Goal: Task Accomplishment & Management: Complete application form

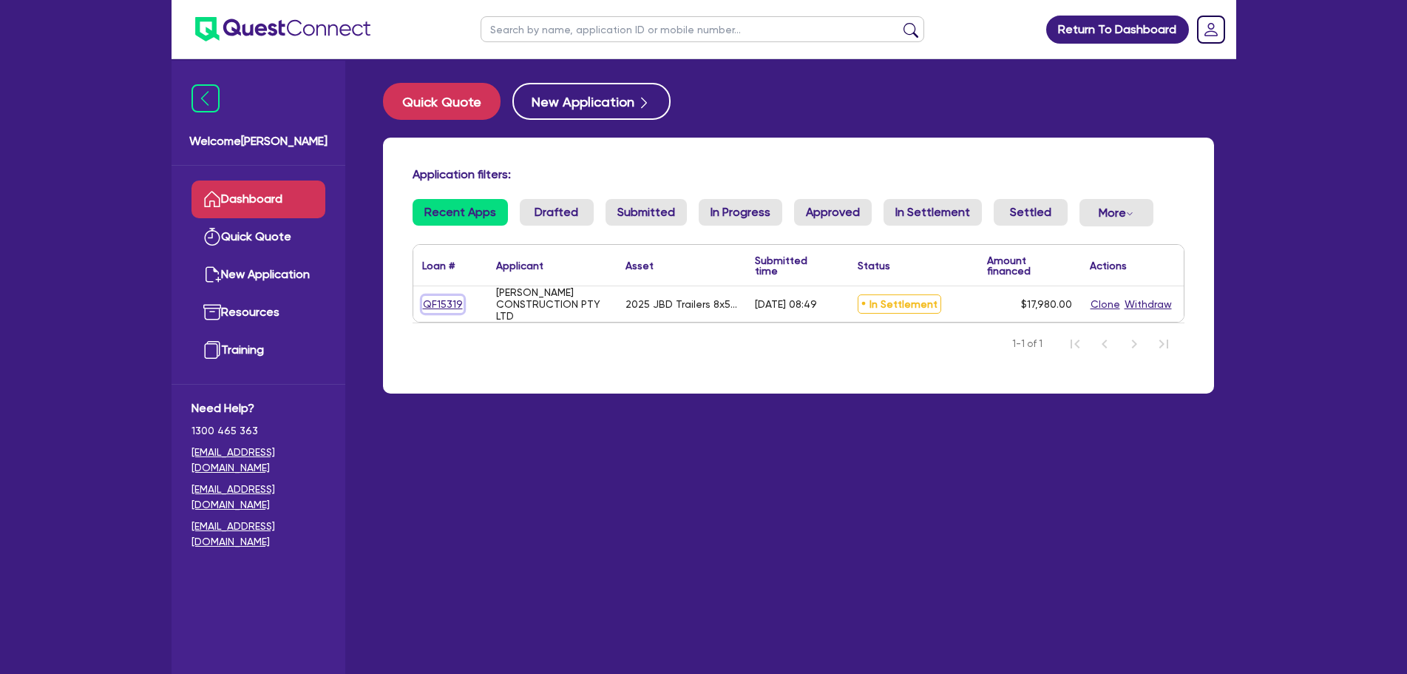
click at [456, 306] on link "QF15319" at bounding box center [442, 304] width 41 height 17
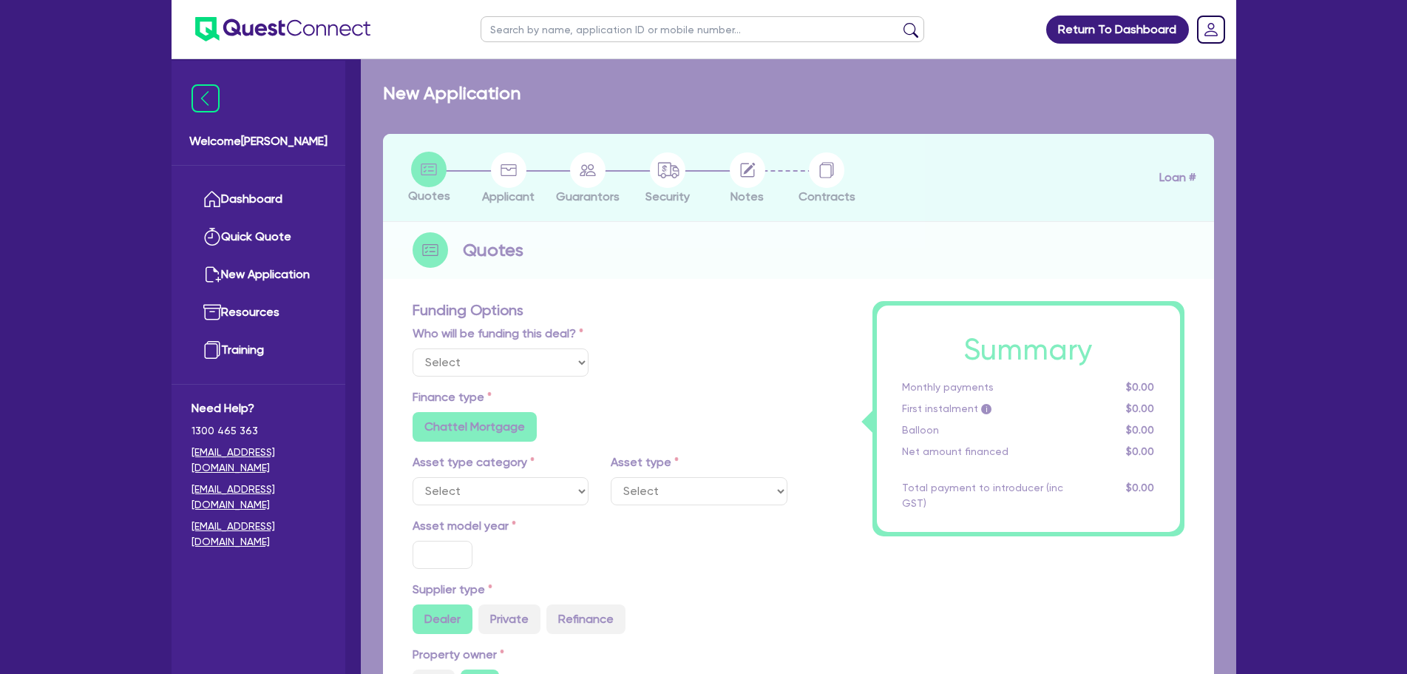
select select "Quest Finance - Own Book"
select select "PRIMARY_ASSETS"
type input "2025"
type input "18,480"
type input "500"
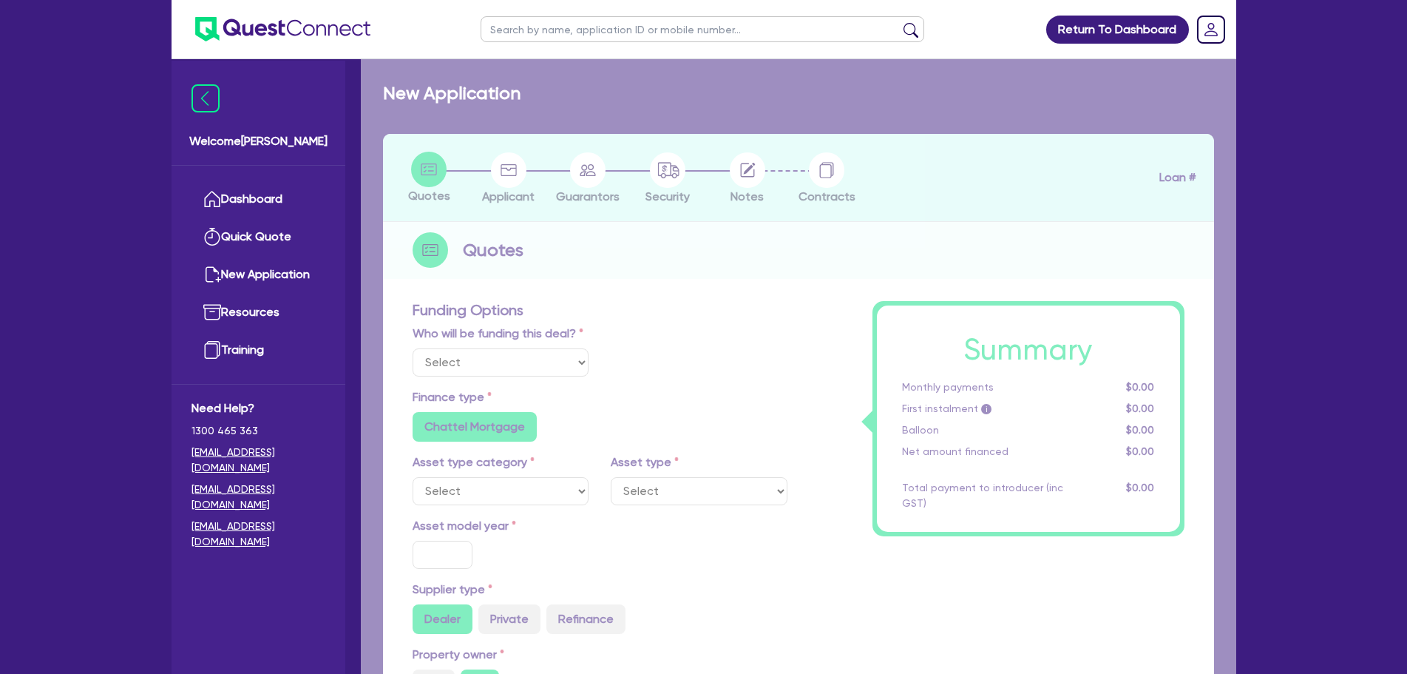
type input "10"
type input "1,798"
type input "17.95"
type input "1,200"
select select "TRAILERS"
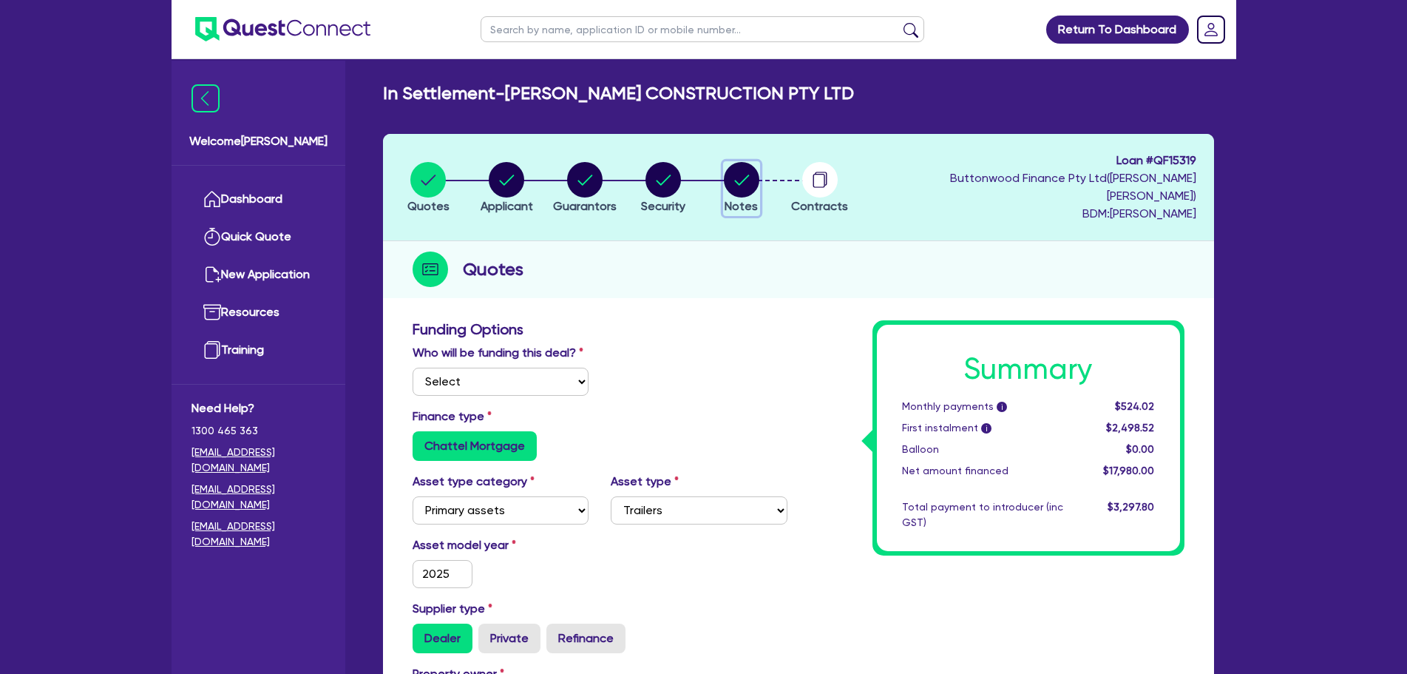
click at [734, 180] on circle "button" at bounding box center [741, 179] width 35 height 35
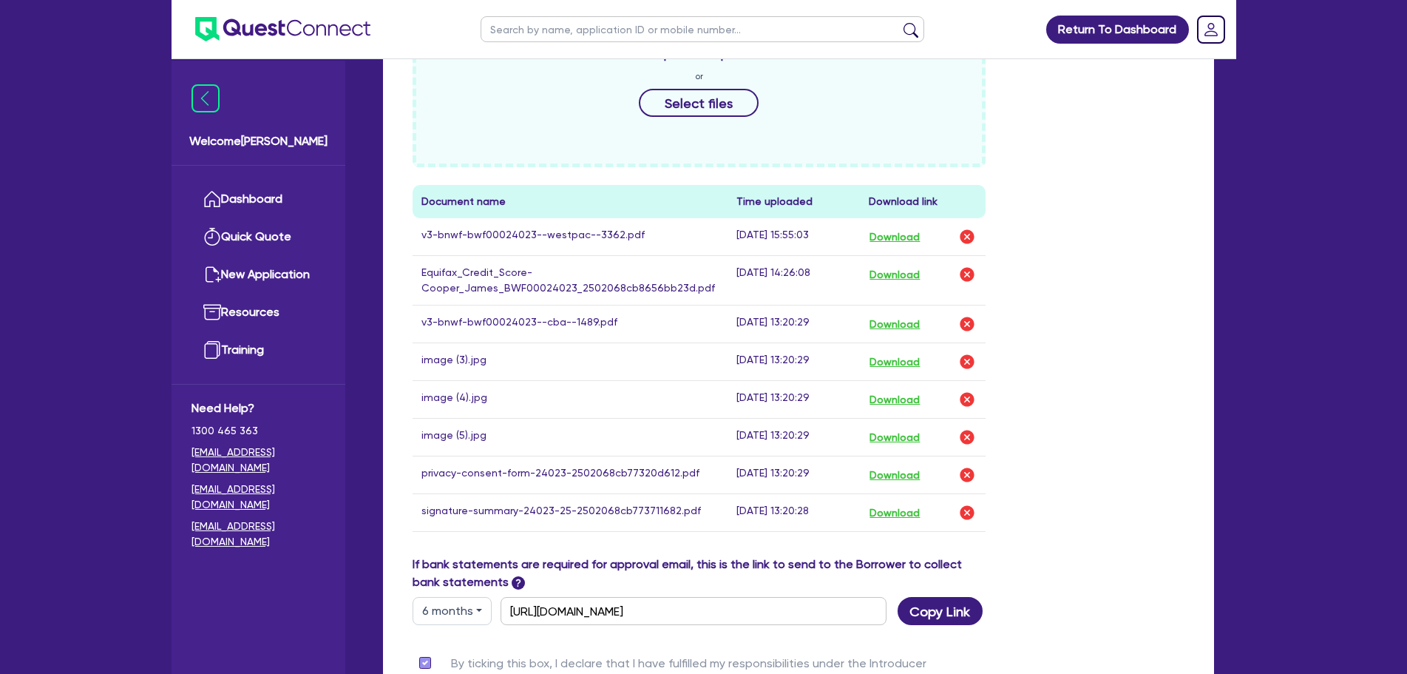
scroll to position [394, 0]
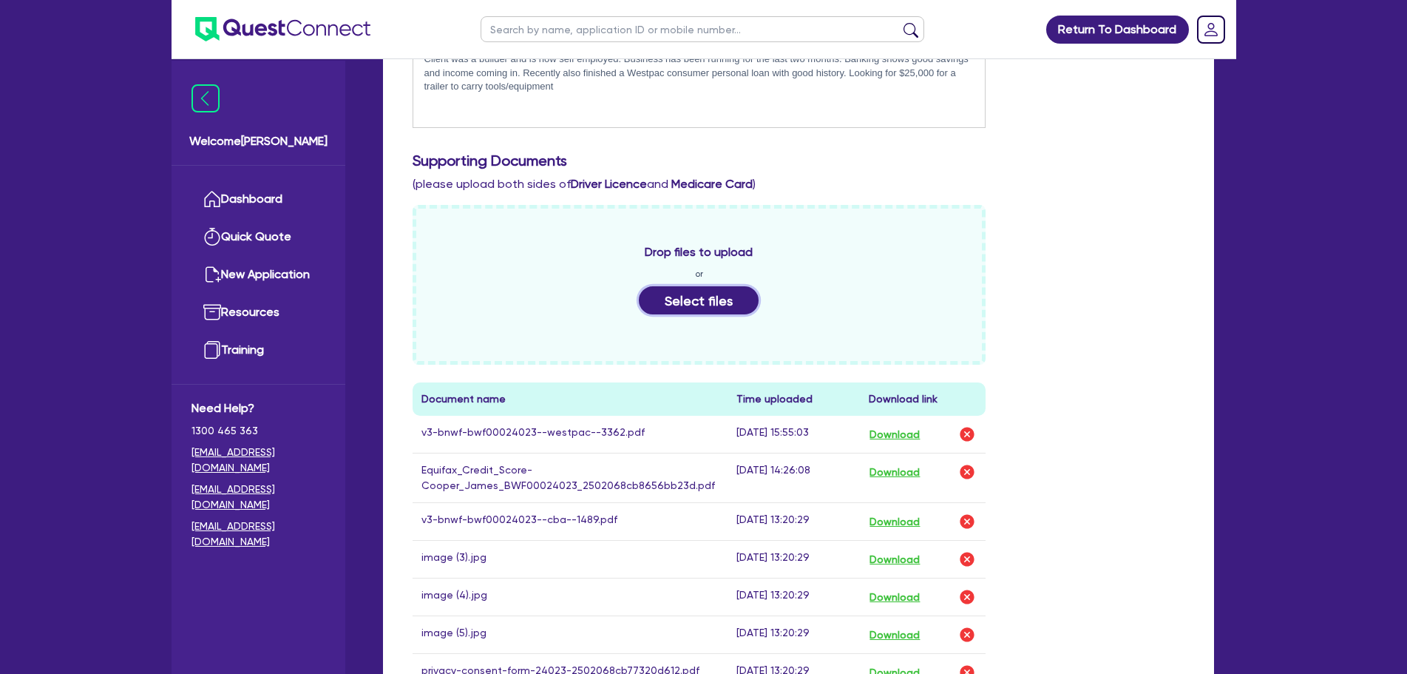
click at [720, 293] on button "Select files" at bounding box center [699, 300] width 120 height 28
click at [688, 291] on button "Select files" at bounding box center [699, 300] width 120 height 28
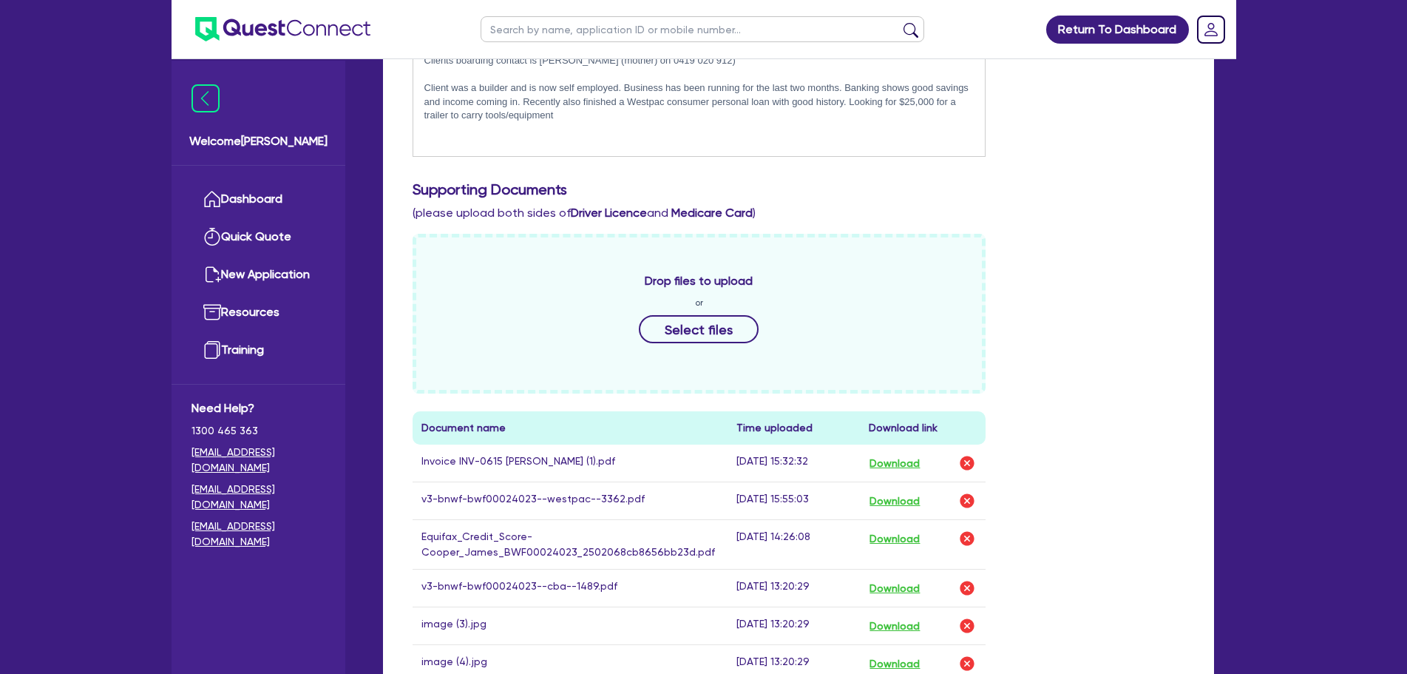
scroll to position [64, 0]
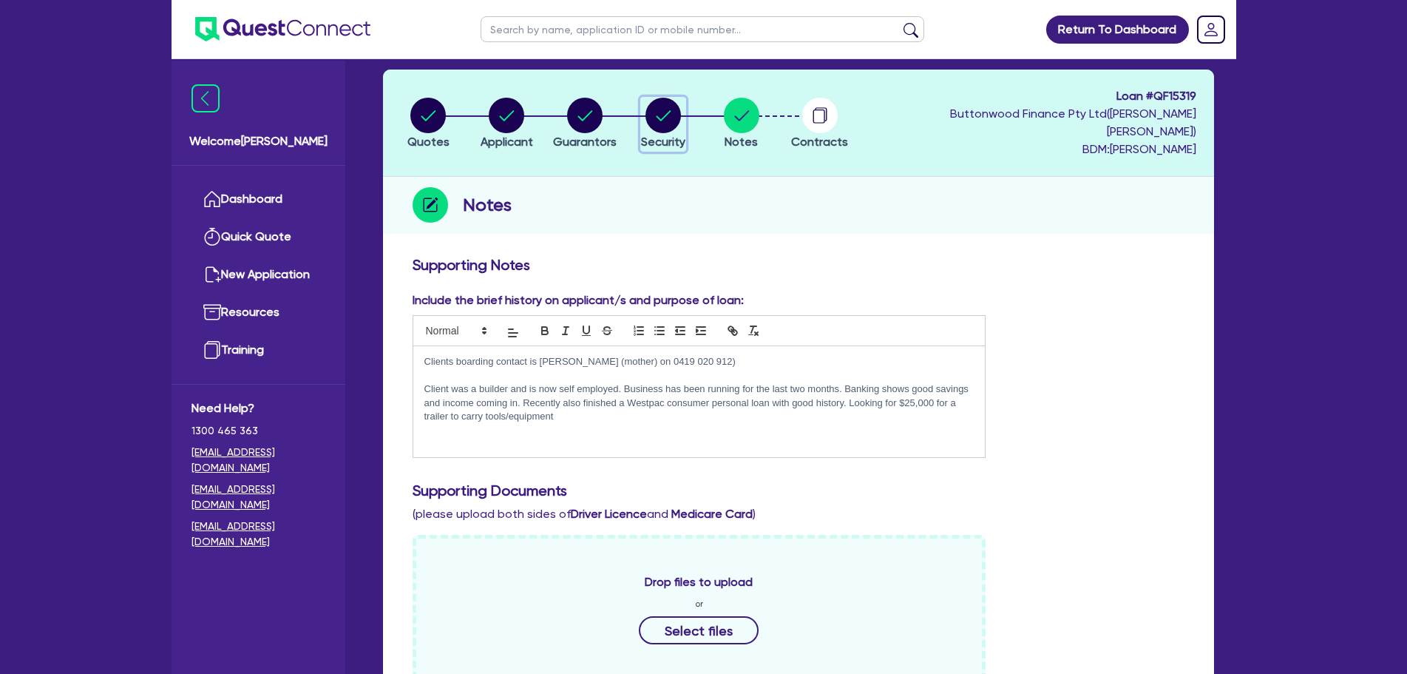
click at [666, 112] on icon "button" at bounding box center [664, 115] width 15 height 10
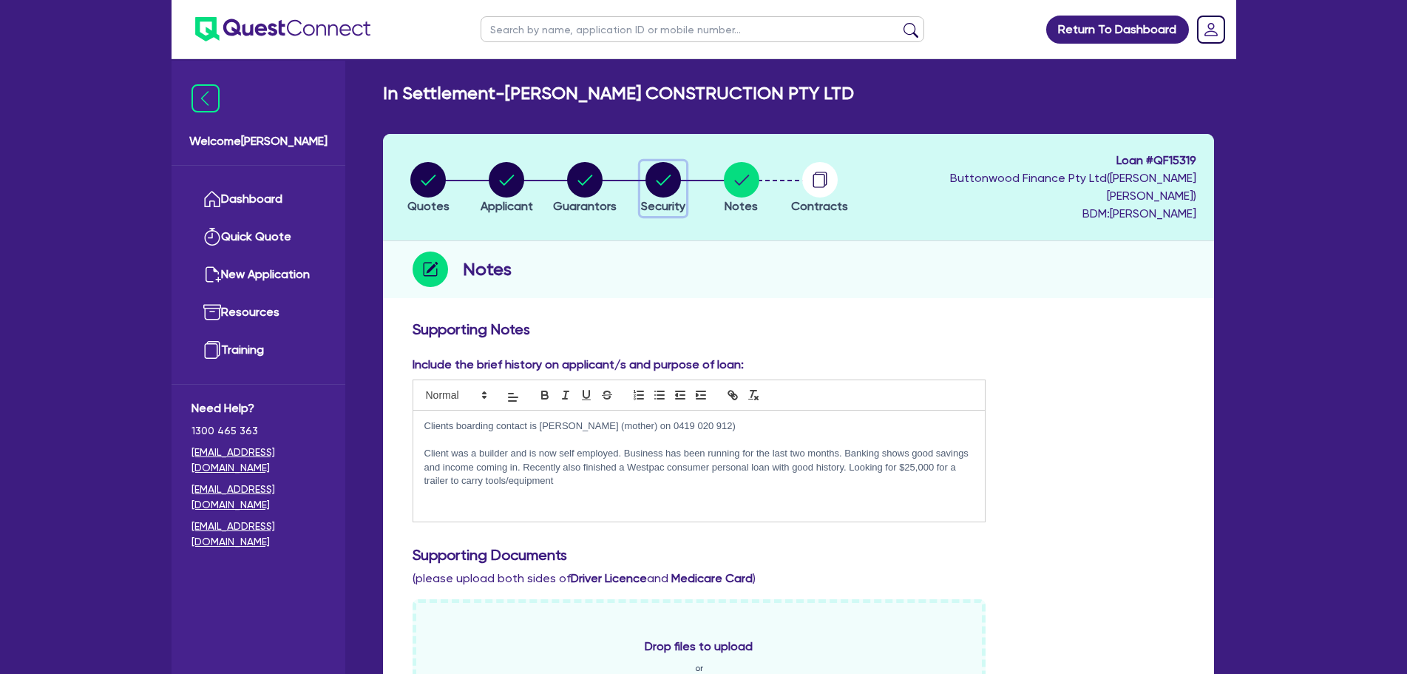
select select "PRIMARY_ASSETS"
select select "TRAILERS"
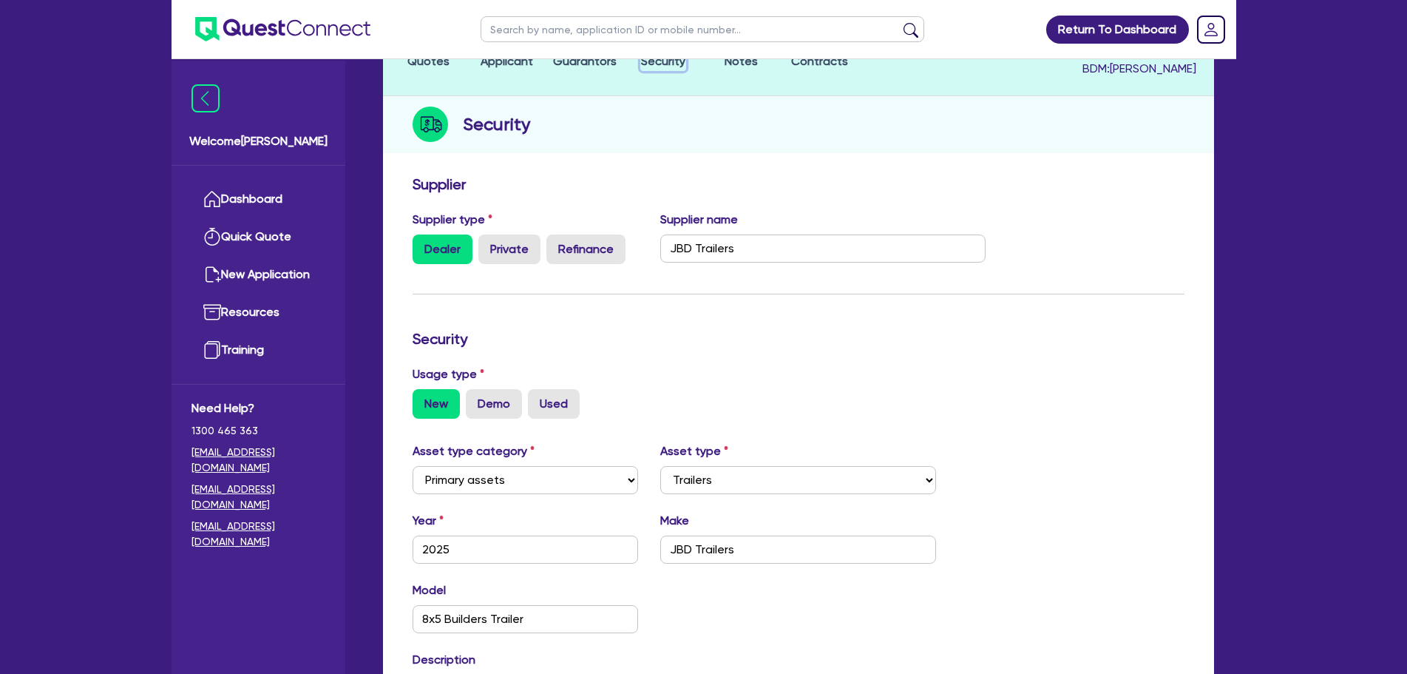
scroll to position [98, 0]
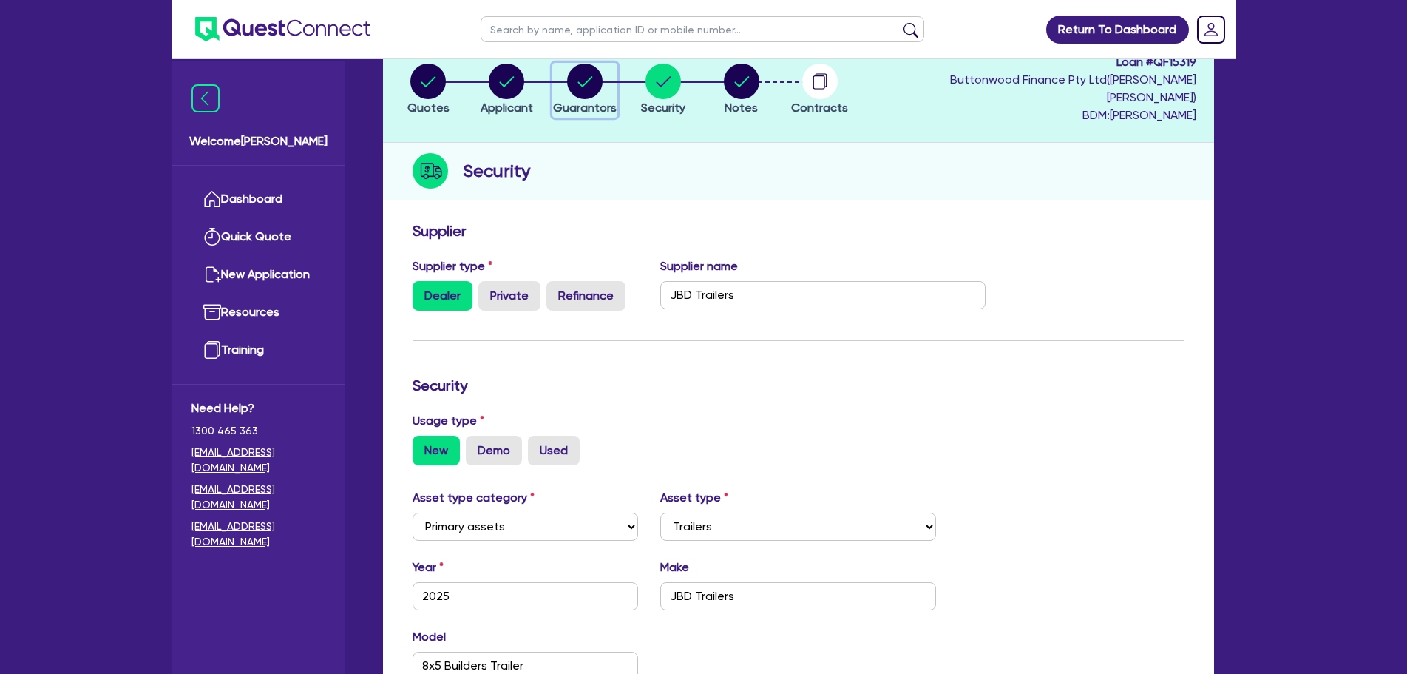
click at [566, 101] on span "Guarantors" at bounding box center [585, 108] width 64 height 14
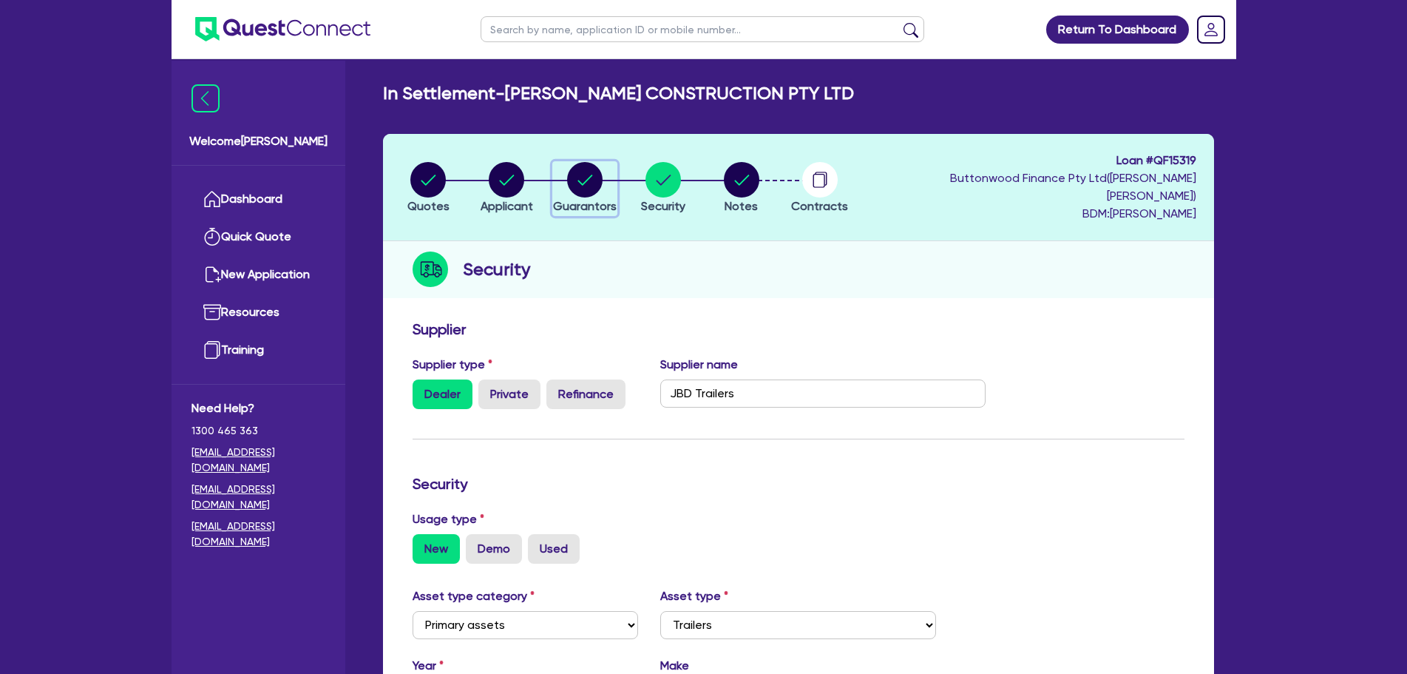
select select "MR"
select select "QLD"
select select "DE_FACTO"
select select "CASH"
select select "VEHICLE"
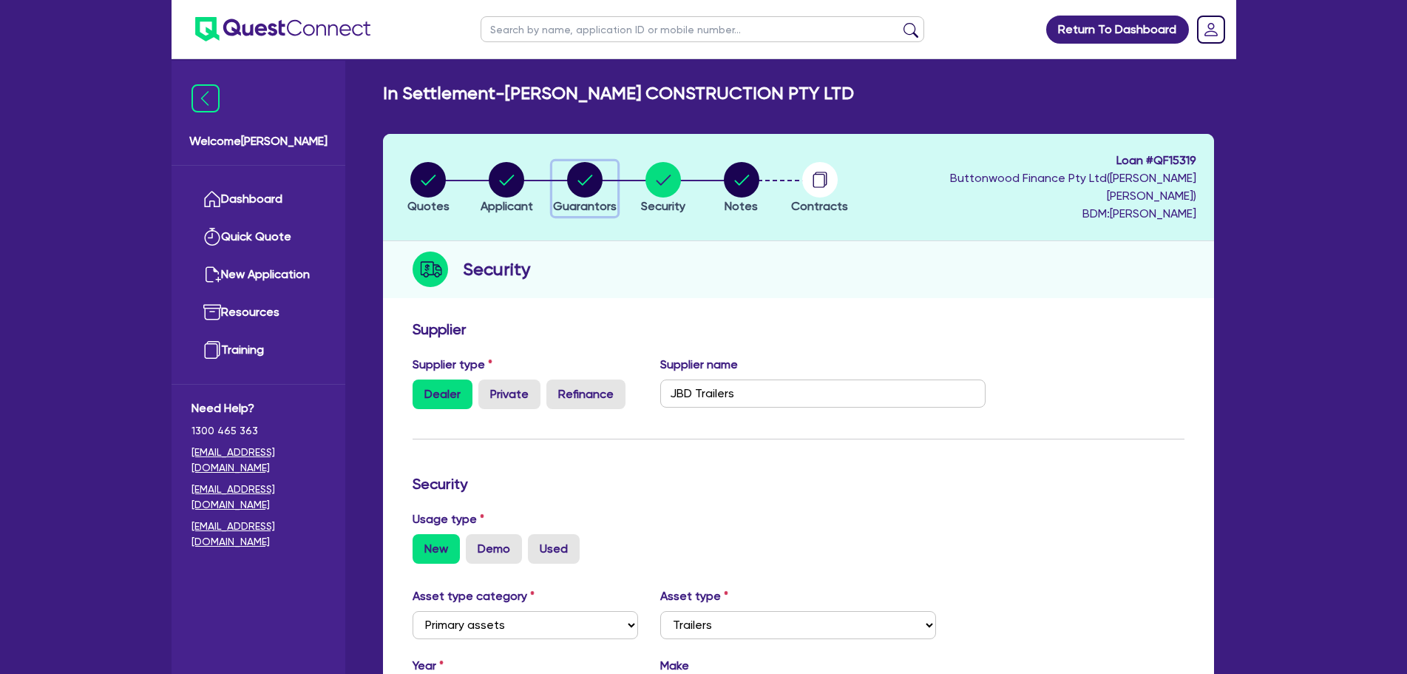
select select "HOUSEHOLD_PERSONAL"
select select "OTHER"
select select "CREDIT_CARD"
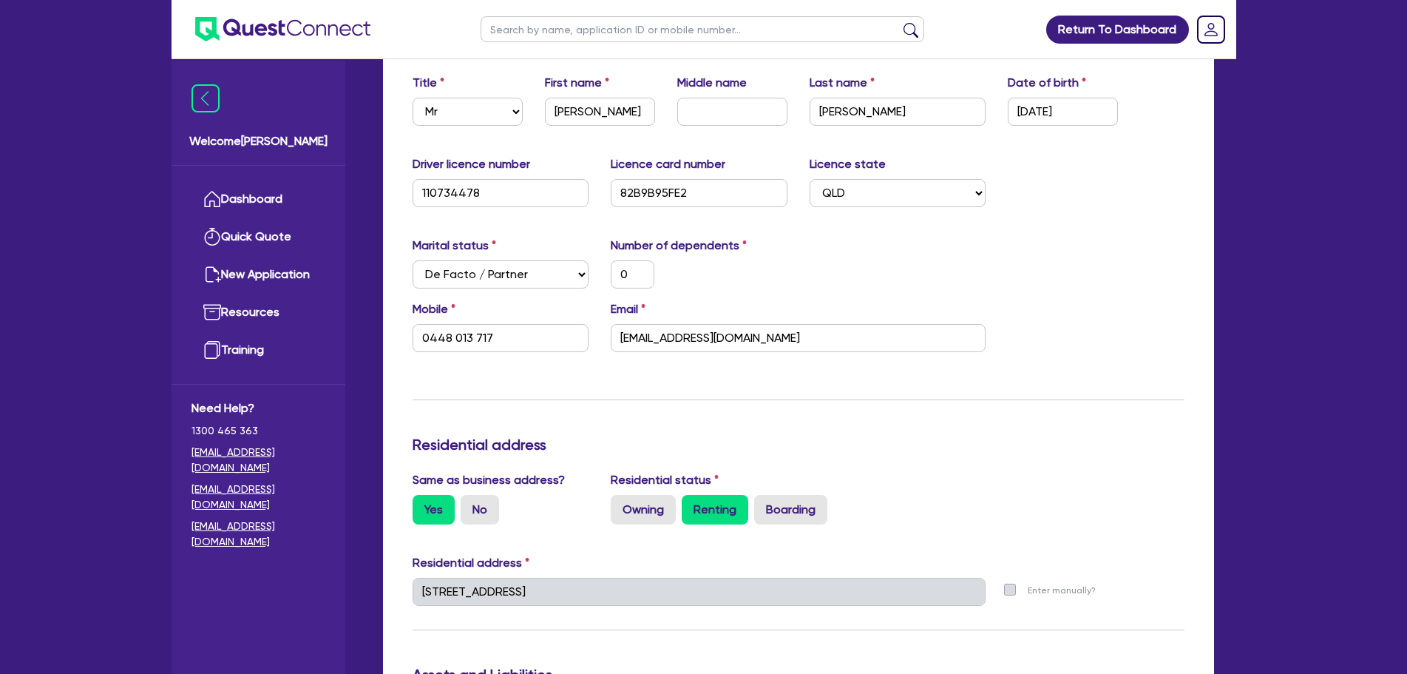
scroll to position [99, 0]
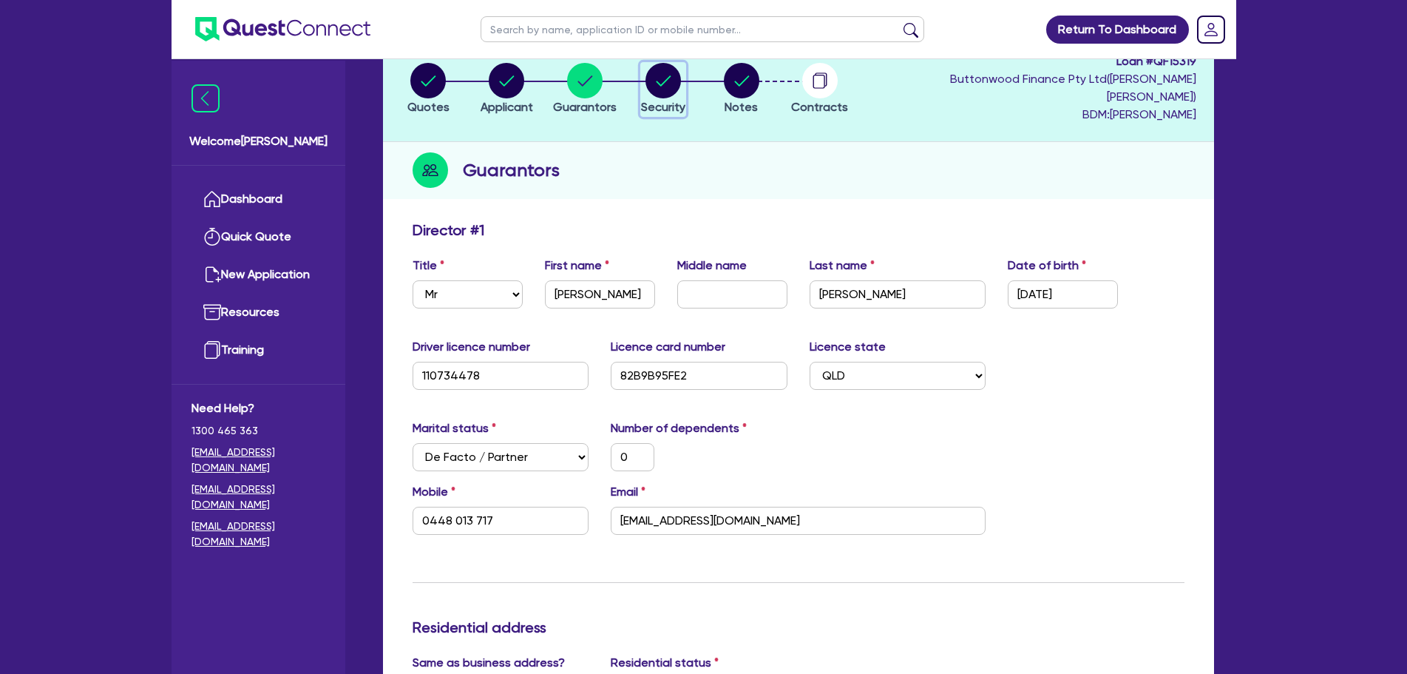
click at [683, 100] on span "Security" at bounding box center [663, 107] width 44 height 14
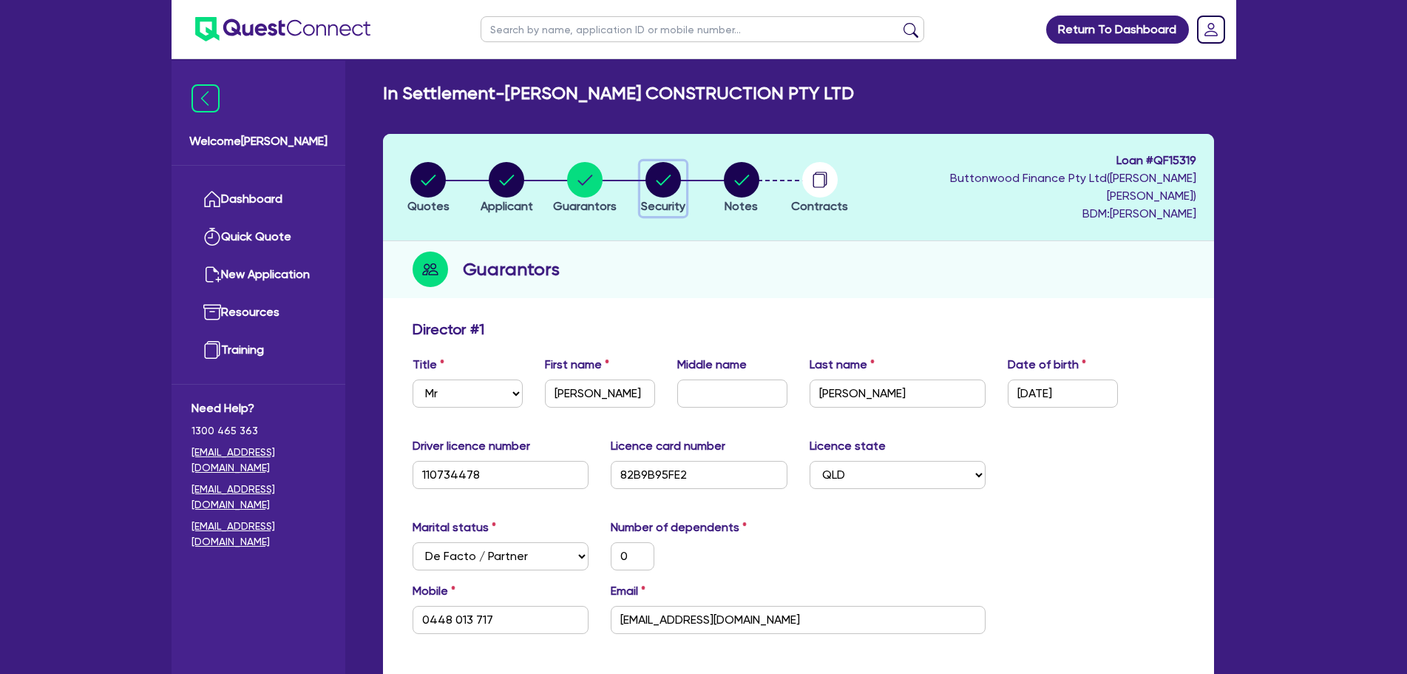
select select "PRIMARY_ASSETS"
select select "TRAILERS"
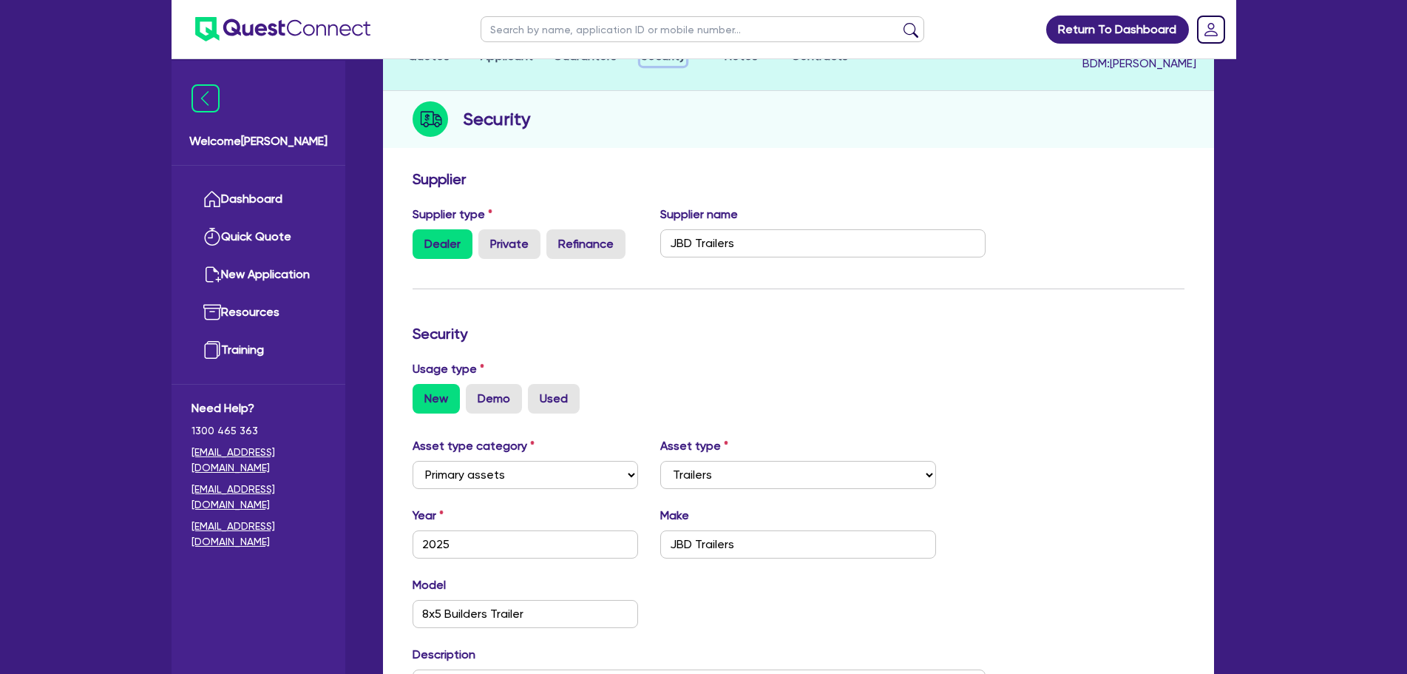
scroll to position [107, 0]
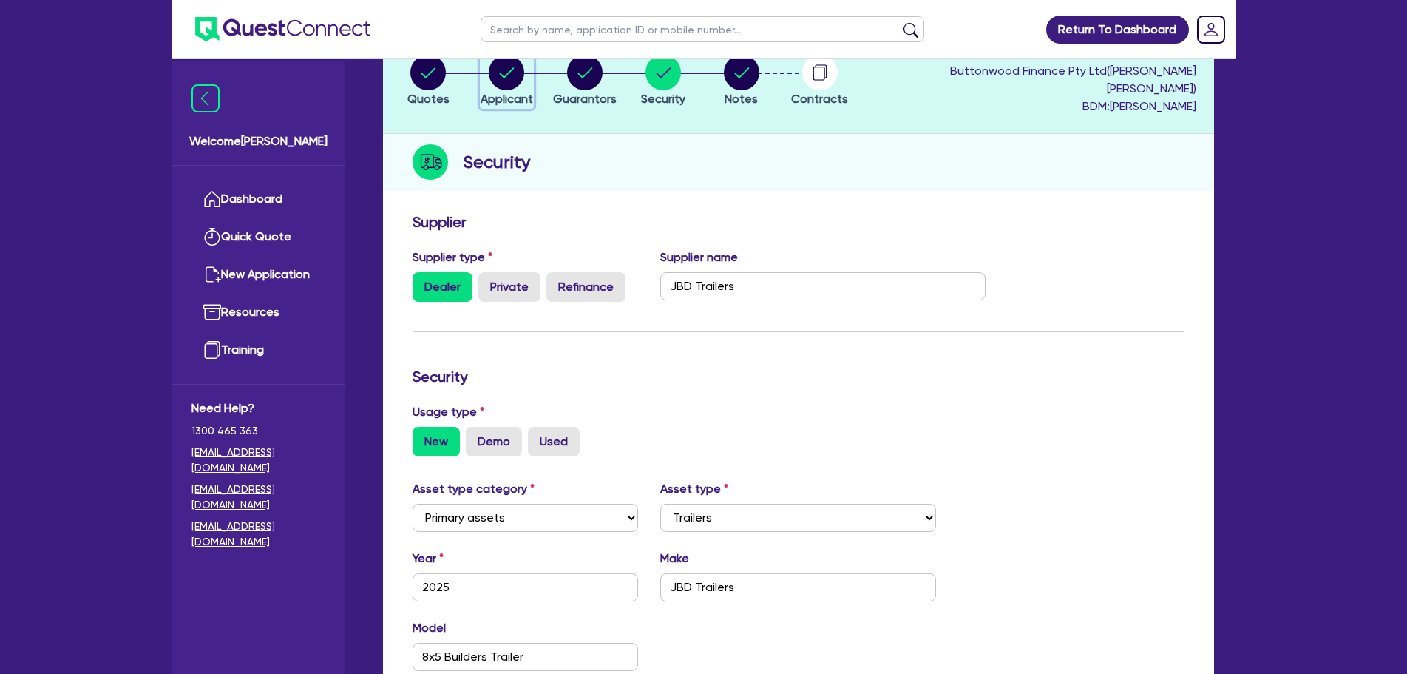
click at [502, 78] on circle "button" at bounding box center [506, 72] width 35 height 35
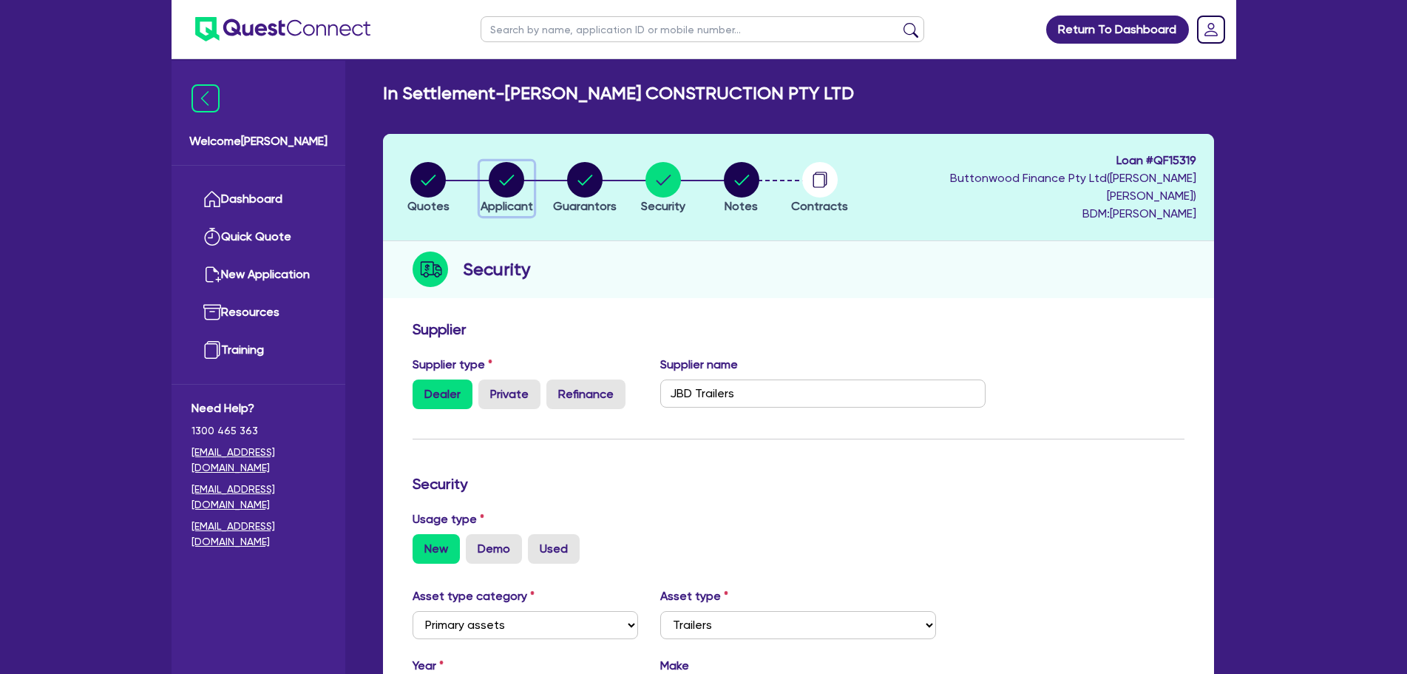
select select "COMPANY"
select select "BUILDING_CONSTRUCTION"
select select "TRADES_SERVICES_BUSINESSES_GOVERNMENT"
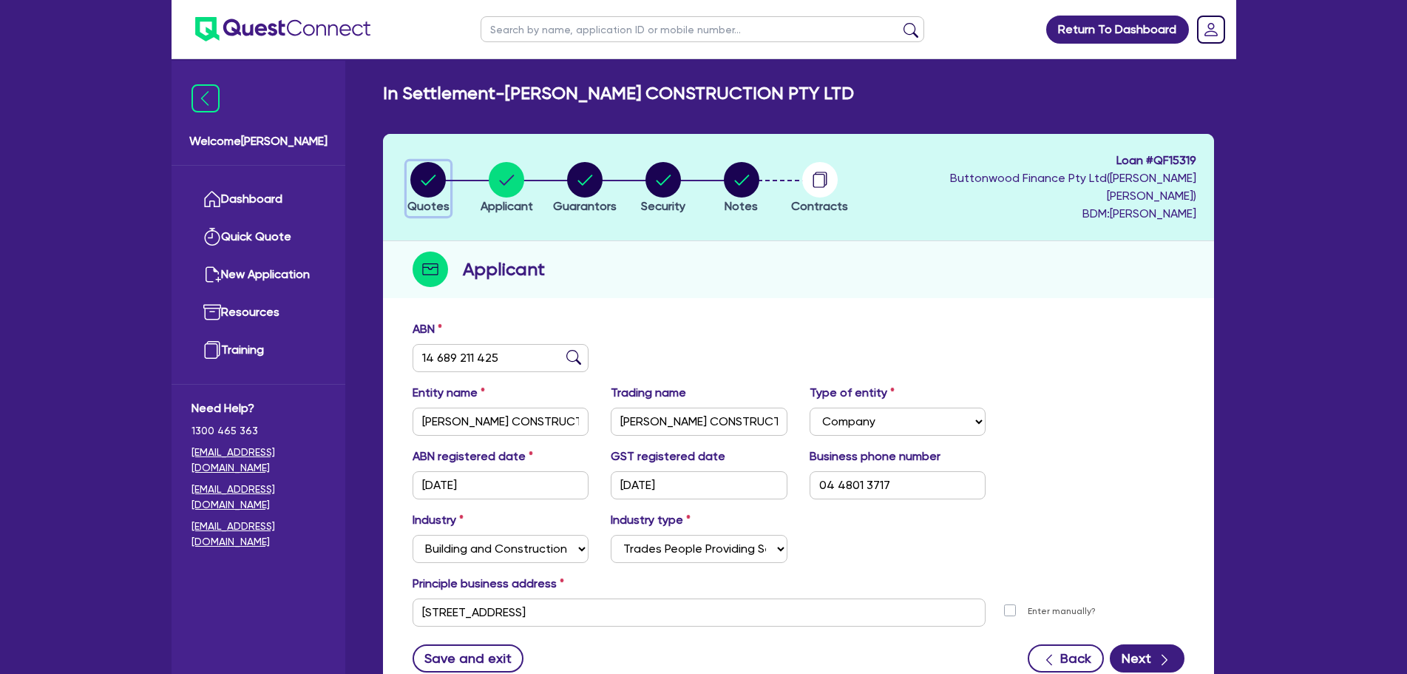
click at [436, 173] on circle "button" at bounding box center [427, 179] width 35 height 35
select select "Quest Finance - Own Book"
select select "PRIMARY_ASSETS"
select select "TRAILERS"
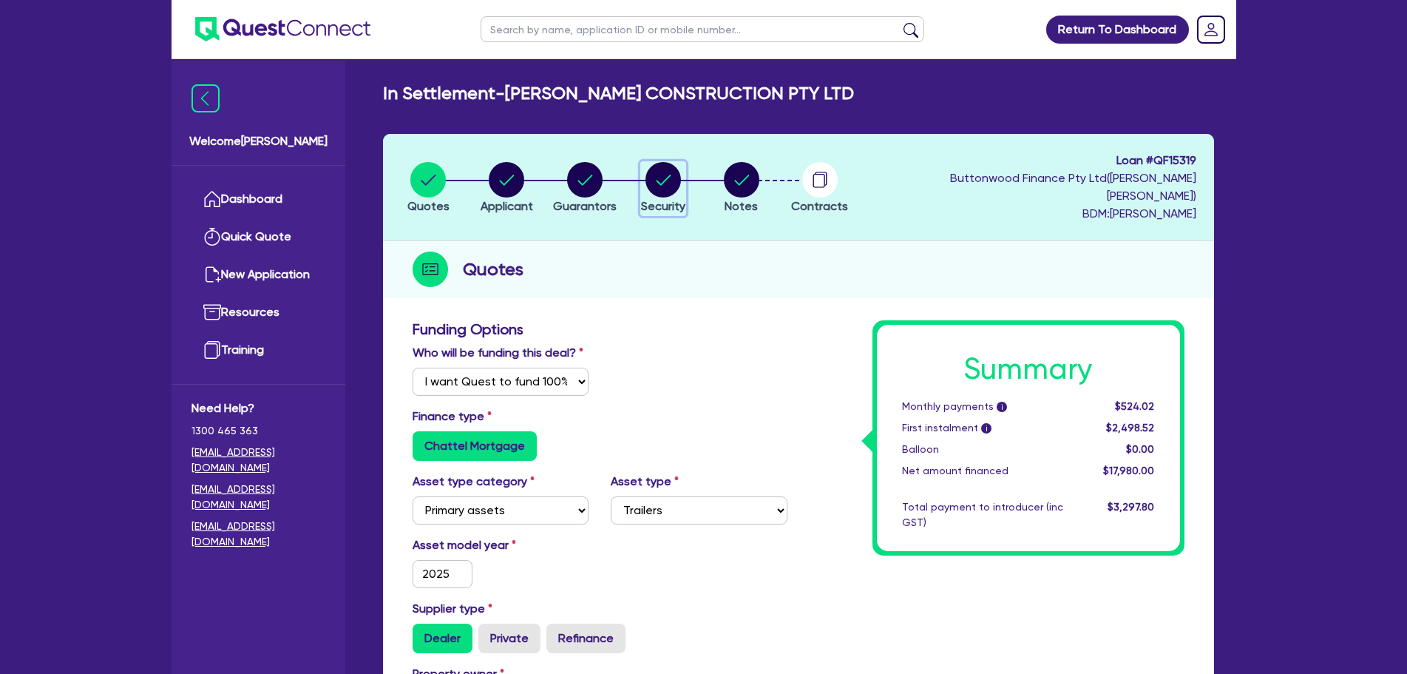
click at [665, 199] on span "Security" at bounding box center [663, 206] width 44 height 14
select select "PRIMARY_ASSETS"
select select "TRAILERS"
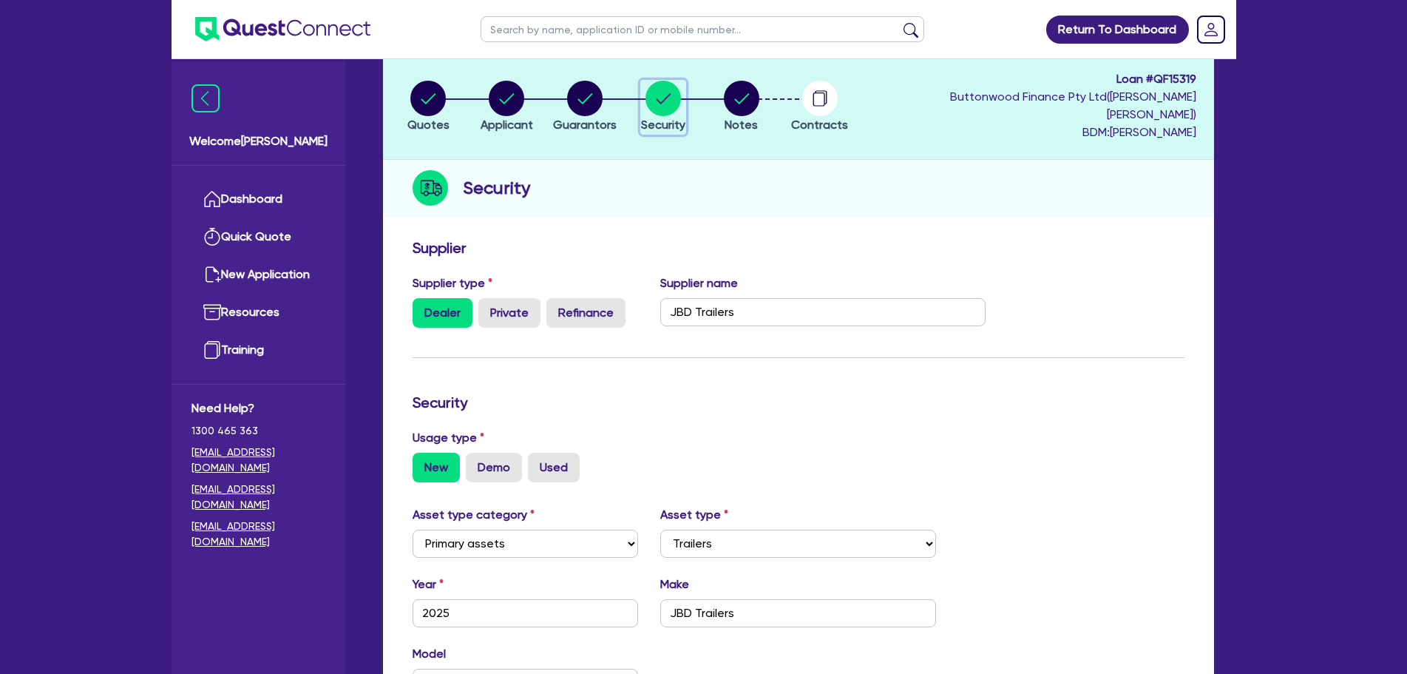
scroll to position [9, 0]
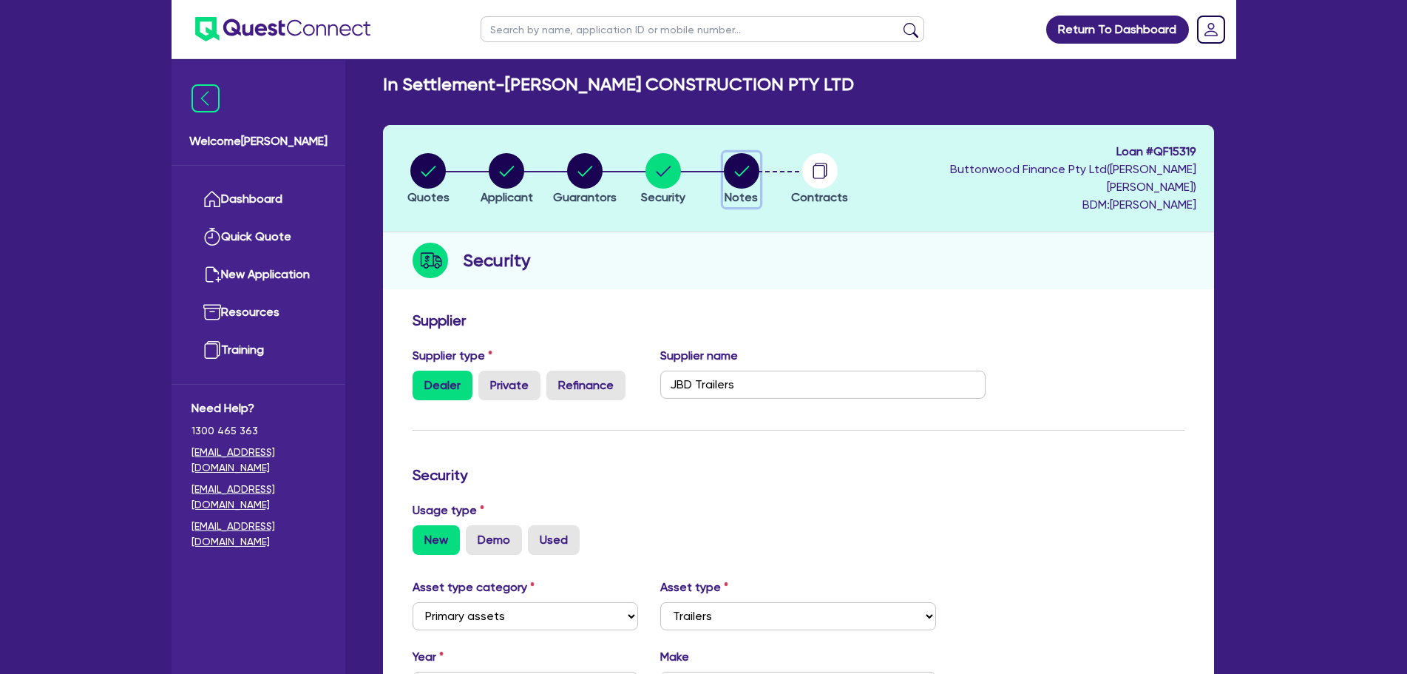
click at [755, 179] on button "Notes" at bounding box center [741, 179] width 37 height 55
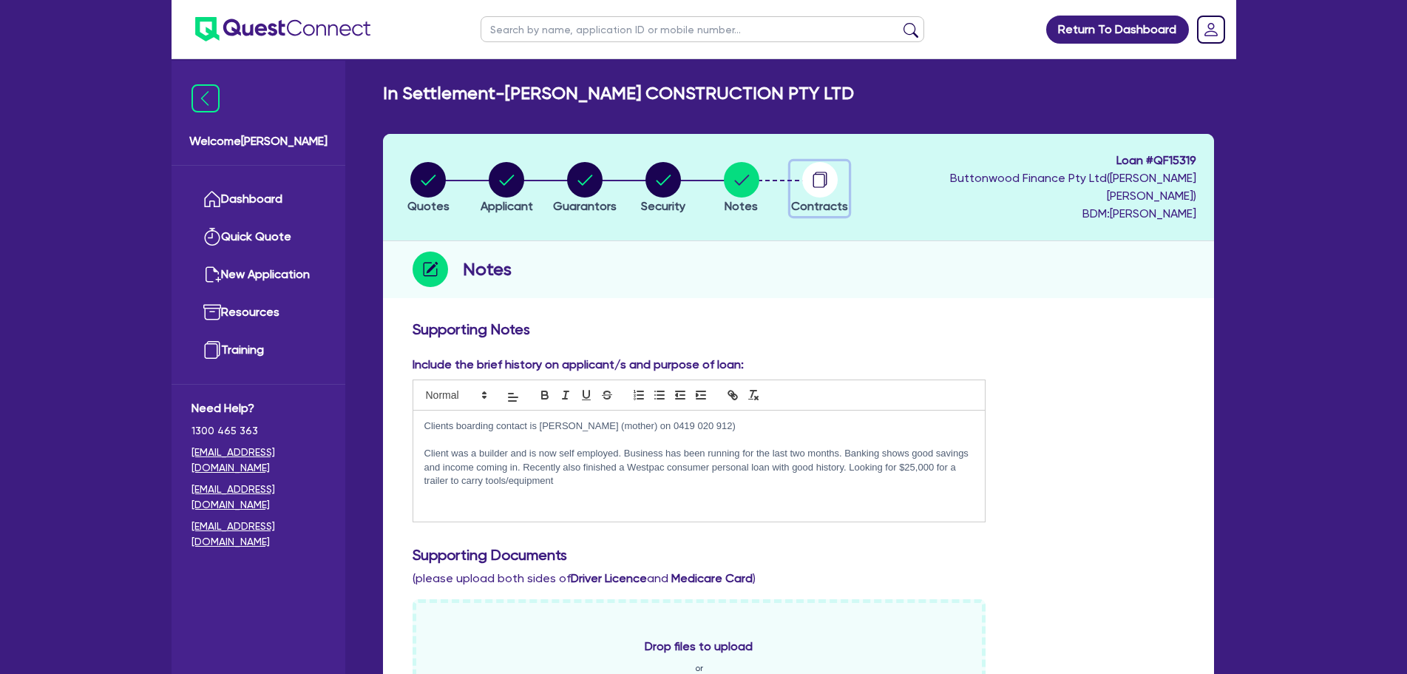
click at [811, 184] on icon "button" at bounding box center [819, 179] width 35 height 35
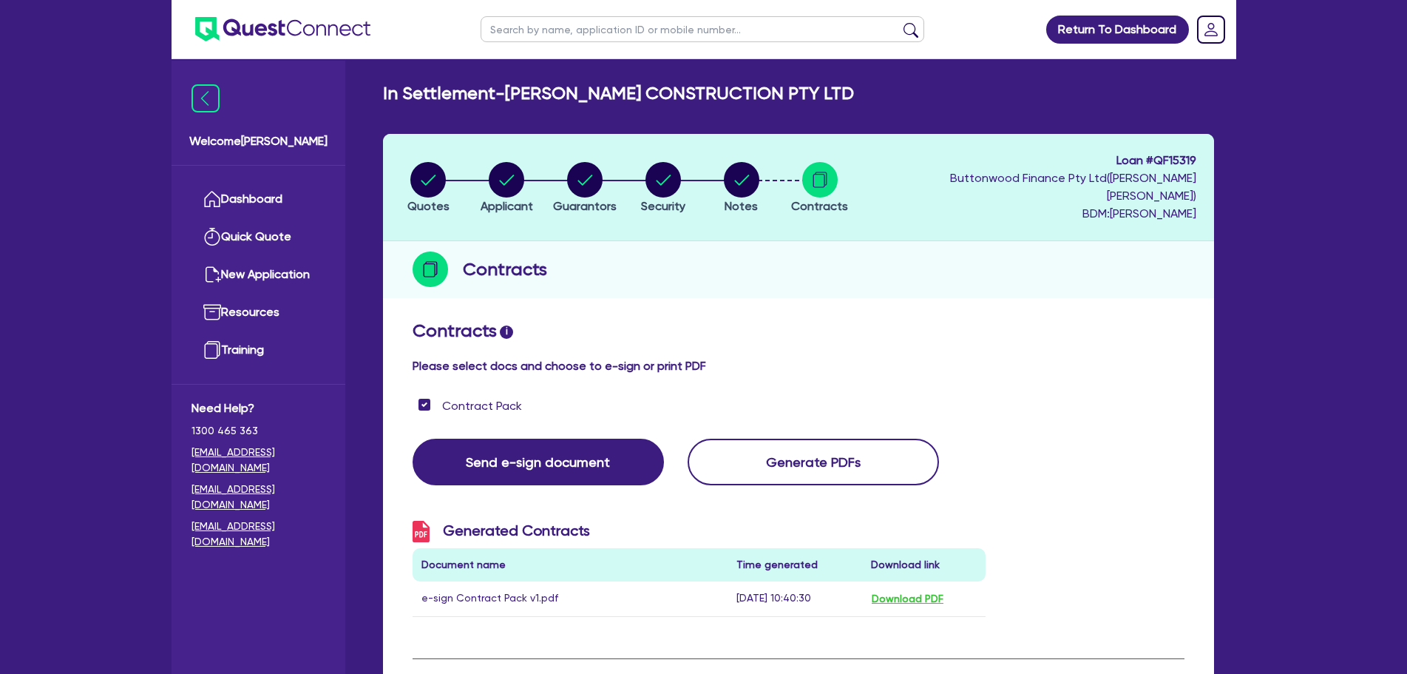
click at [630, 172] on li "Security" at bounding box center [663, 187] width 78 height 52
click at [597, 173] on circle "button" at bounding box center [584, 179] width 35 height 35
select select "MR"
select select "QLD"
select select "DE_FACTO"
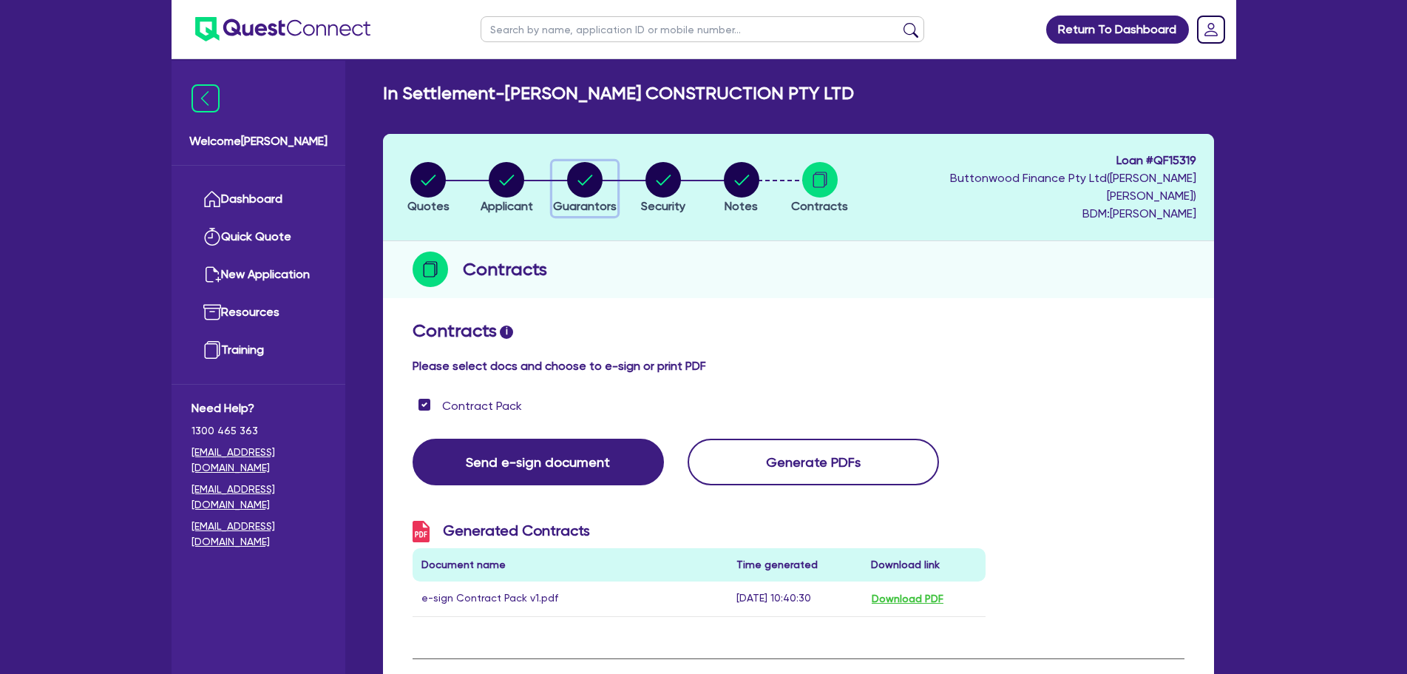
select select "CASH"
select select "VEHICLE"
select select "HOUSEHOLD_PERSONAL"
select select "OTHER"
select select "CREDIT_CARD"
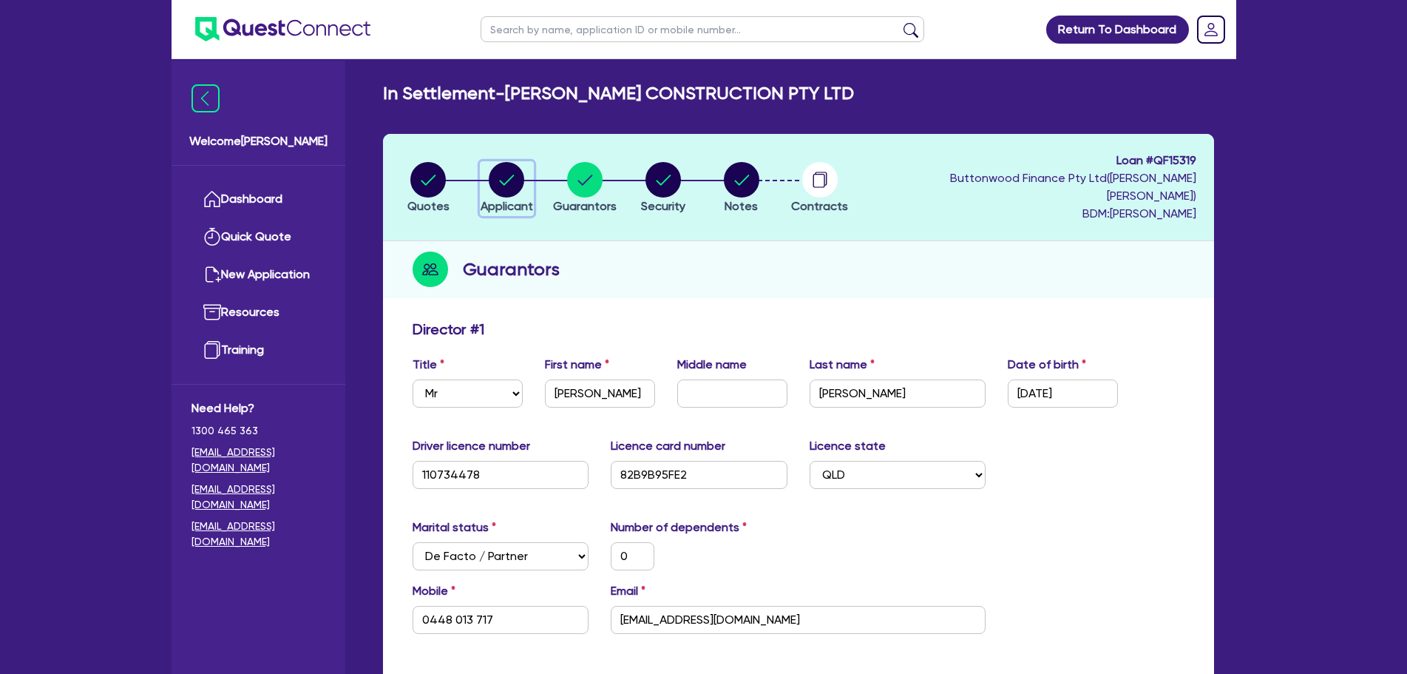
click at [494, 166] on circle "button" at bounding box center [506, 179] width 35 height 35
select select "COMPANY"
select select "BUILDING_CONSTRUCTION"
select select "TRADES_SERVICES_BUSINESSES_GOVERNMENT"
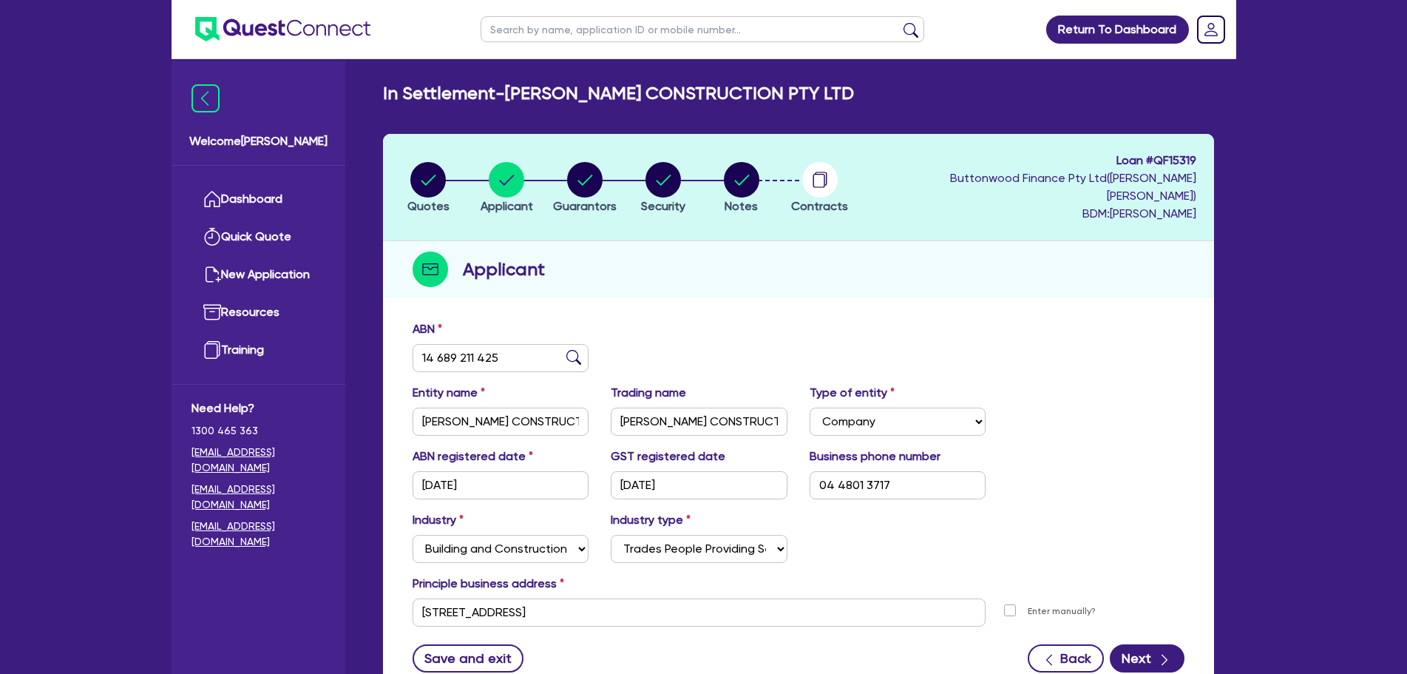
select select "COMPANY"
select select "BUILDING_CONSTRUCTION"
select select "TRADES_SERVICES_BUSINESSES_GOVERNMENT"
click at [586, 163] on circle "button" at bounding box center [584, 179] width 35 height 35
select select "MR"
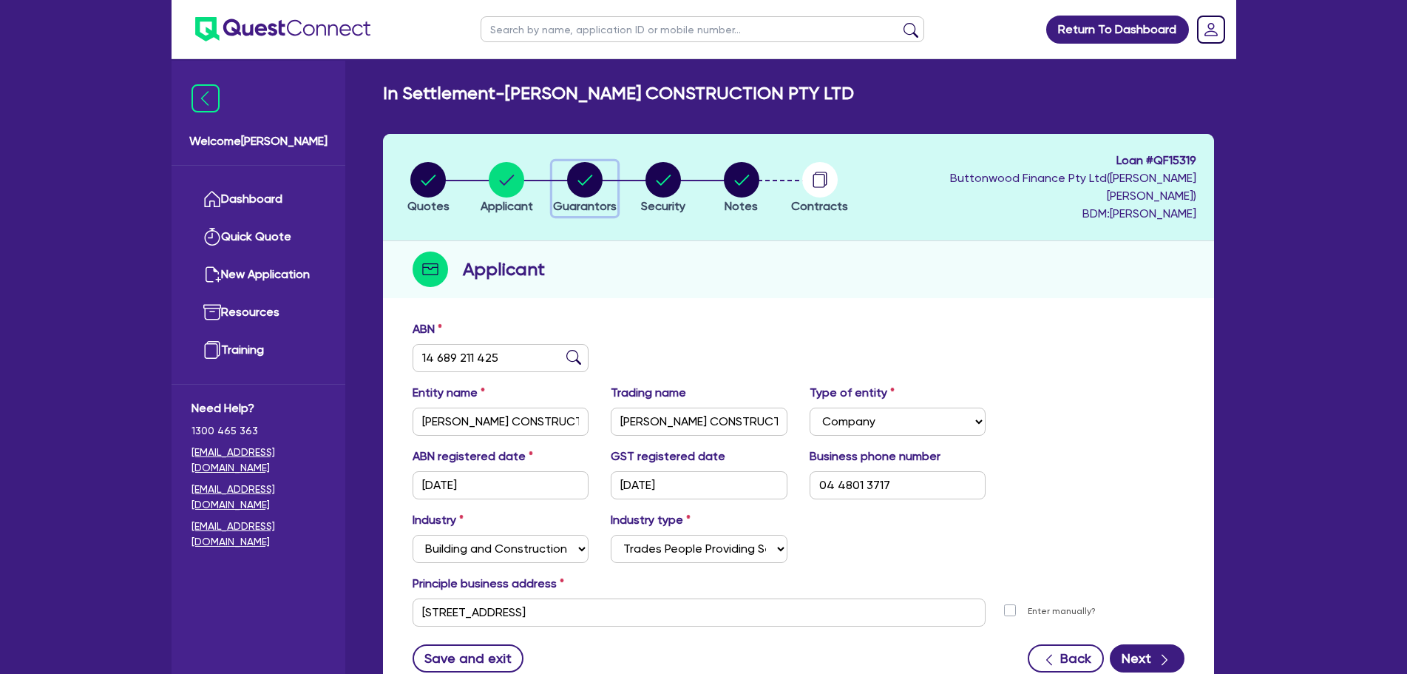
select select "QLD"
select select "DE_FACTO"
select select "CASH"
select select "VEHICLE"
select select "HOUSEHOLD_PERSONAL"
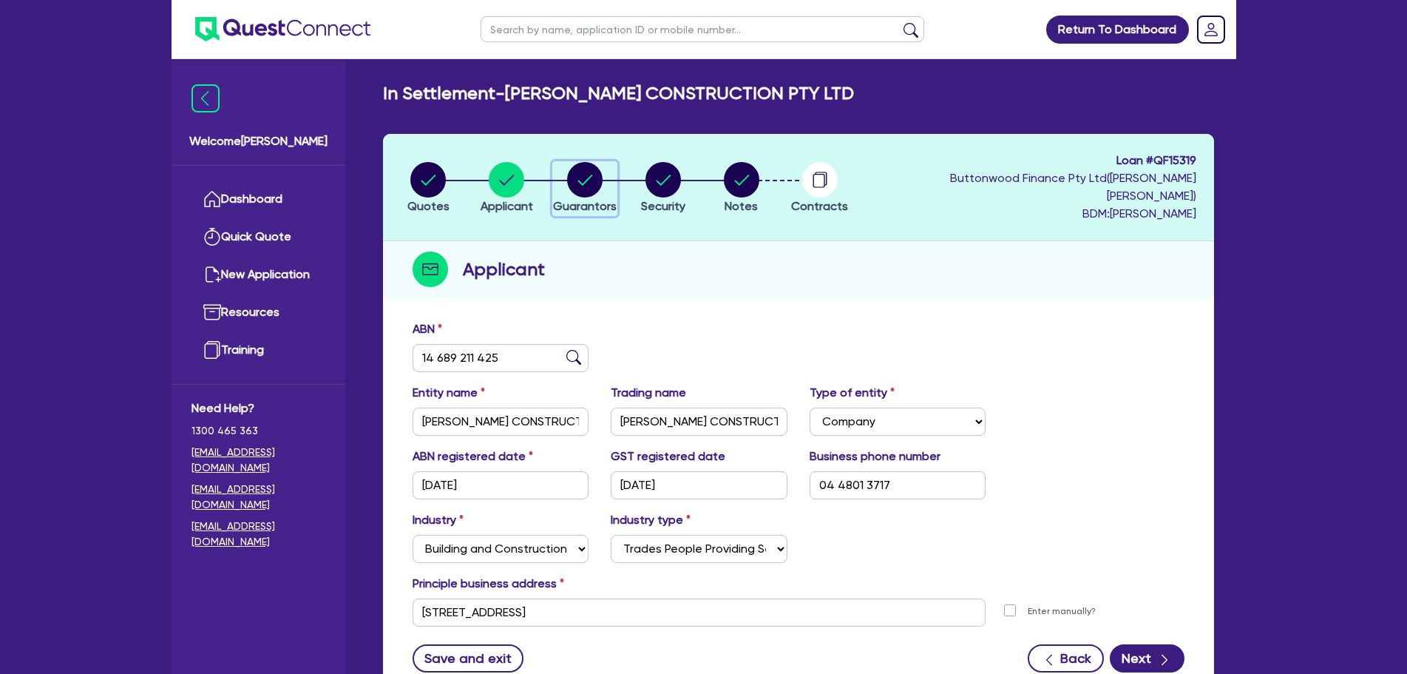
select select "OTHER"
select select "CREDIT_CARD"
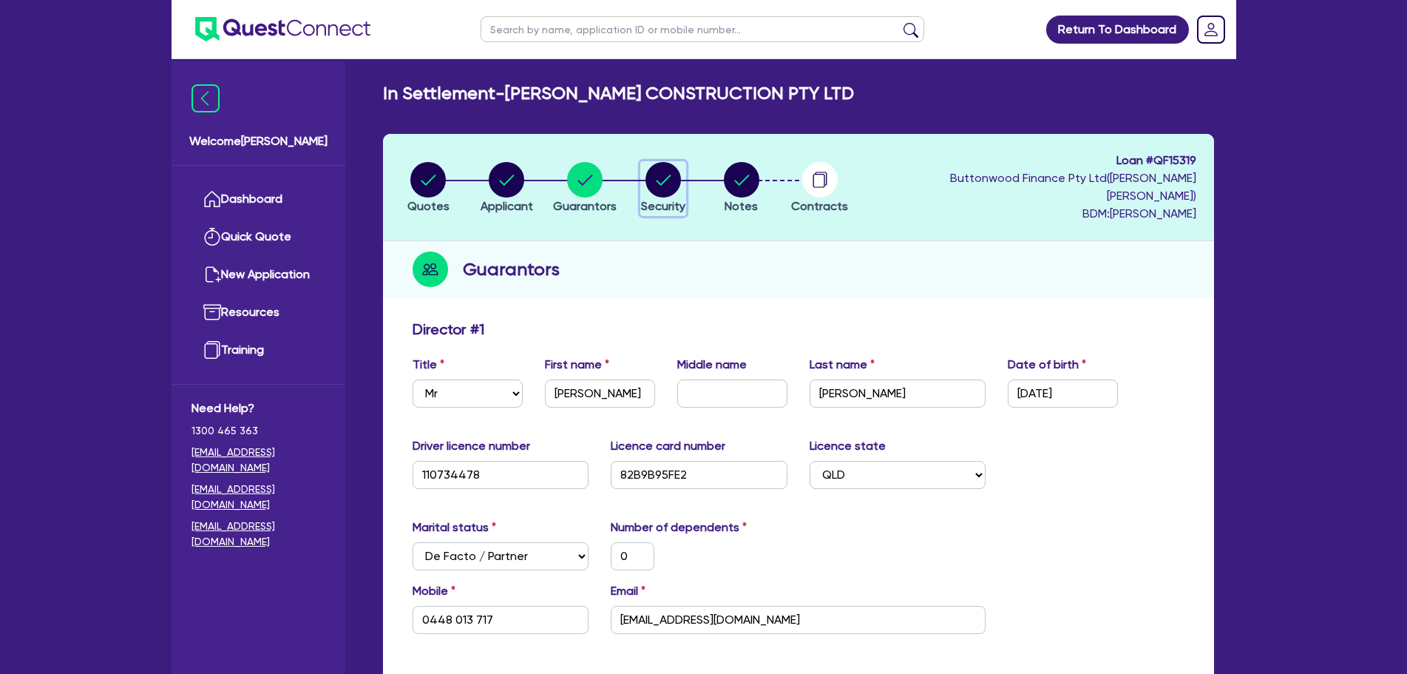
click at [670, 169] on circle "button" at bounding box center [663, 179] width 35 height 35
select select "PRIMARY_ASSETS"
select select "TRAILERS"
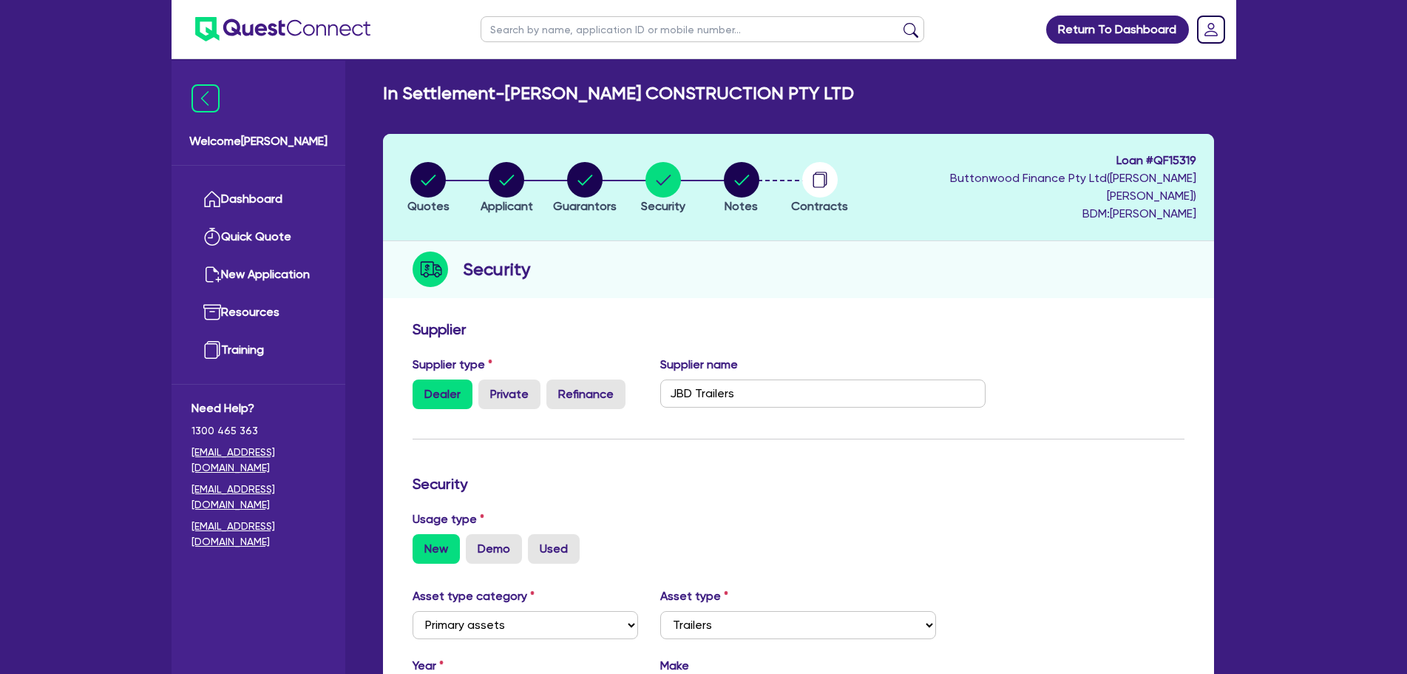
click at [766, 171] on li "Notes" at bounding box center [742, 187] width 78 height 52
click at [757, 166] on circle "button" at bounding box center [741, 179] width 35 height 35
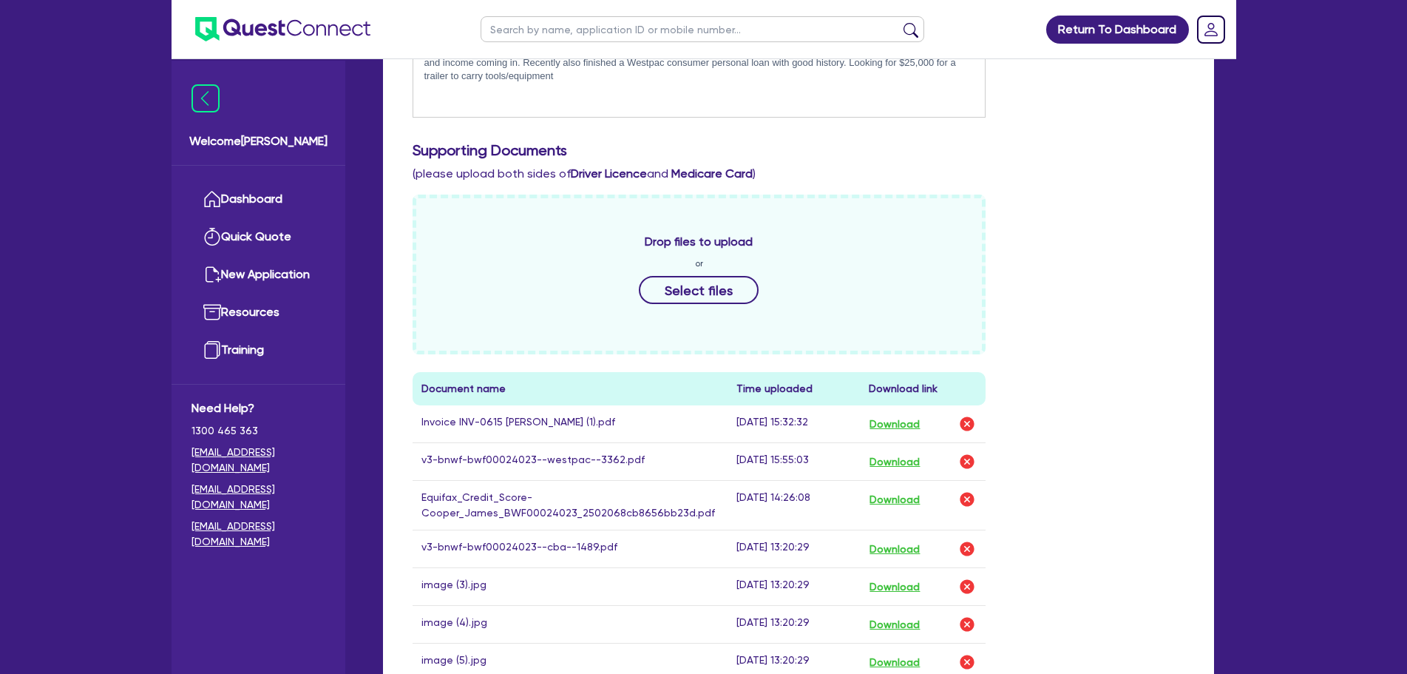
scroll to position [493, 0]
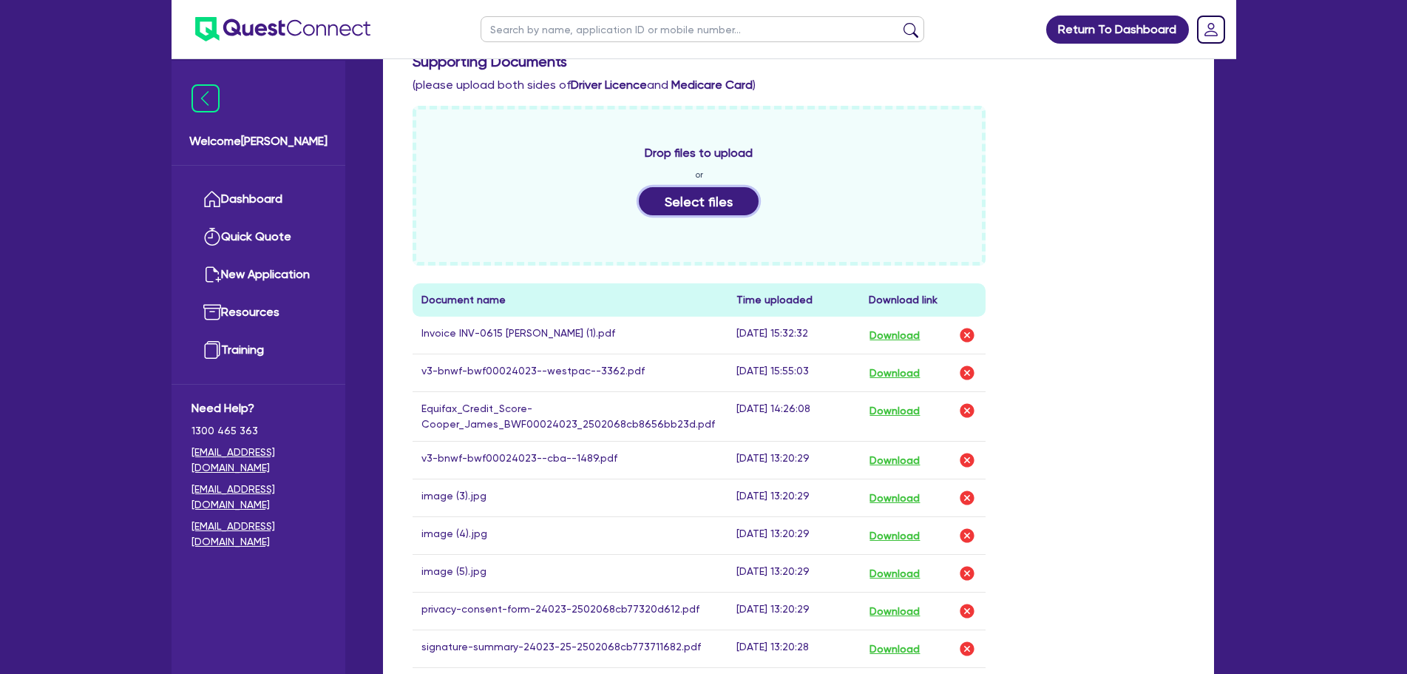
click at [726, 187] on button "Select files" at bounding box center [699, 201] width 120 height 28
